Goal: Task Accomplishment & Management: Complete application form

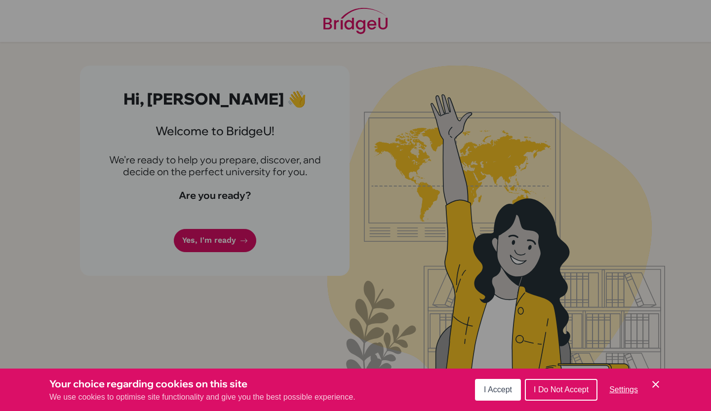
click at [507, 393] on span "I Accept" at bounding box center [498, 390] width 28 height 8
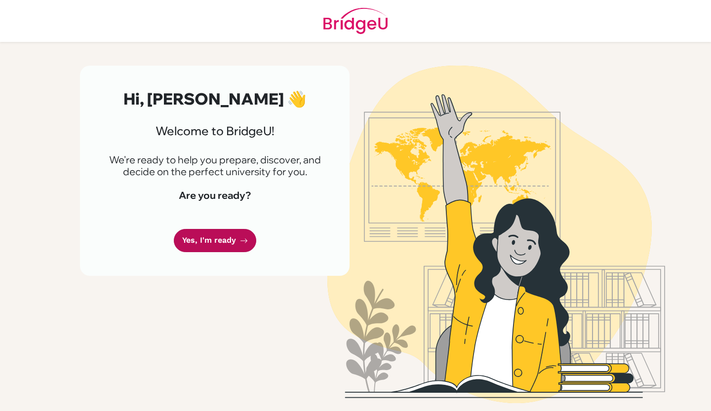
click at [215, 244] on link "Yes, I'm ready" at bounding box center [215, 240] width 82 height 23
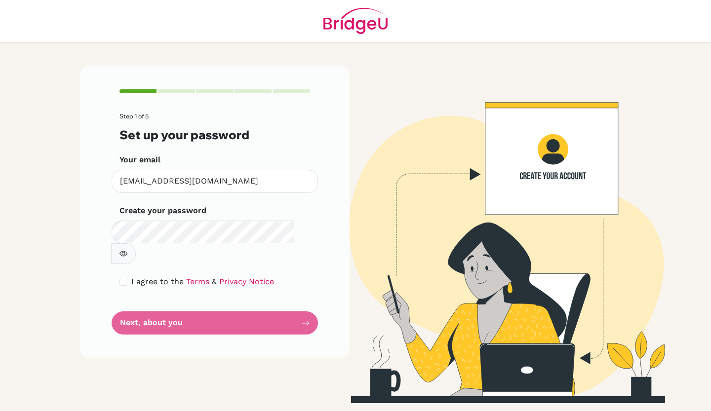
click at [136, 243] on button "button" at bounding box center [123, 253] width 25 height 21
click at [128, 276] on div "I agree to the Terms & Privacy Notice" at bounding box center [214, 282] width 191 height 12
click at [123, 278] on input "checkbox" at bounding box center [123, 282] width 8 height 8
checkbox input "true"
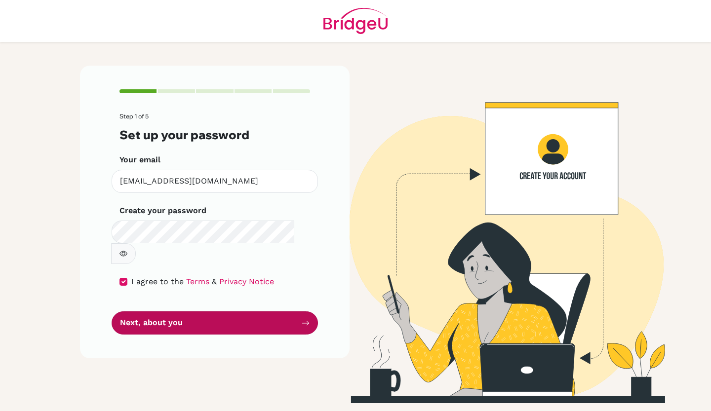
click at [161, 312] on button "Next, about you" at bounding box center [215, 323] width 206 height 23
